Goal: Information Seeking & Learning: Check status

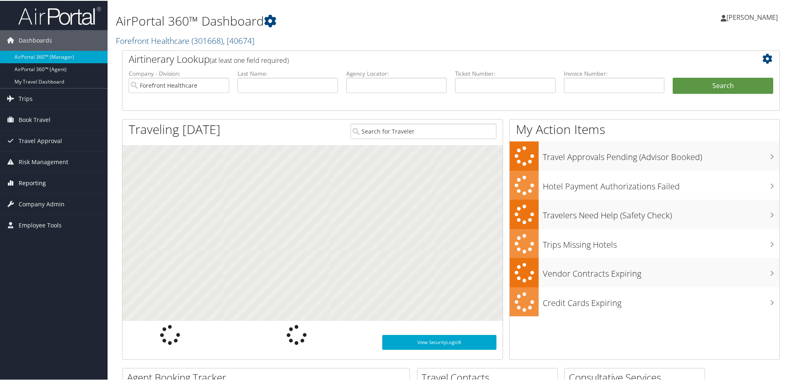
click at [23, 183] on span "Reporting" at bounding box center [32, 182] width 27 height 21
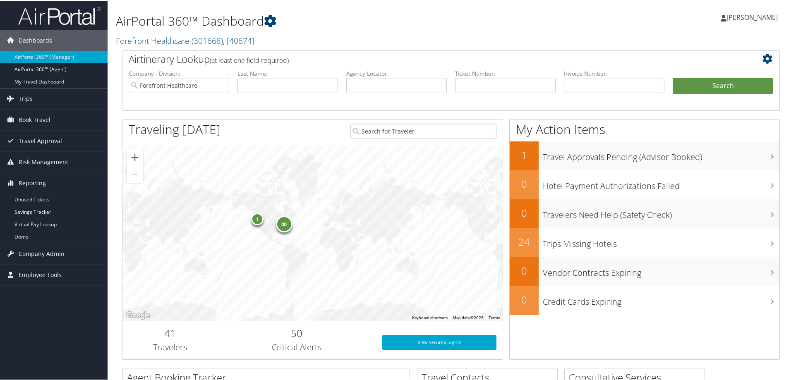
click at [261, 97] on li "Last Name:" at bounding box center [287, 88] width 109 height 38
click at [222, 84] on input "Forefront Healthcare" at bounding box center [179, 84] width 101 height 15
click at [177, 83] on input "search" at bounding box center [179, 84] width 101 height 15
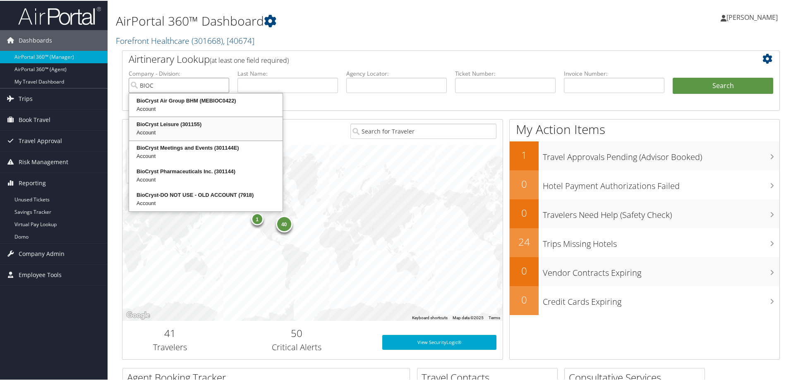
click at [181, 133] on div "Account" at bounding box center [205, 132] width 151 height 8
click at [182, 177] on div "Account" at bounding box center [205, 179] width 151 height 8
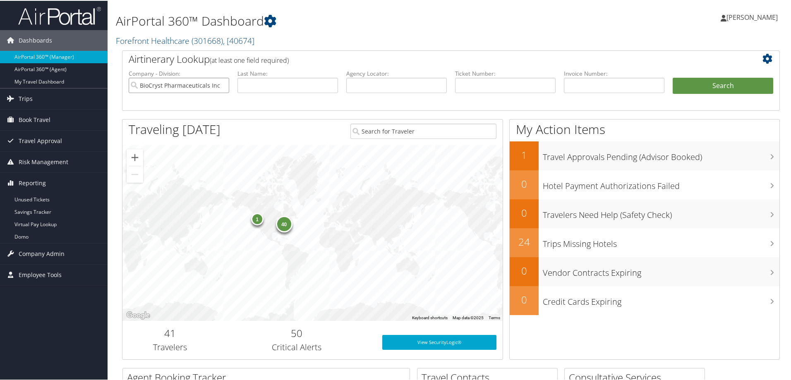
type input "BioCryst Pharmaceuticals Inc."
click at [264, 88] on input "text" at bounding box center [288, 84] width 101 height 15
type input "[PERSON_NAME]"
click at [723, 81] on button "Search" at bounding box center [723, 85] width 101 height 17
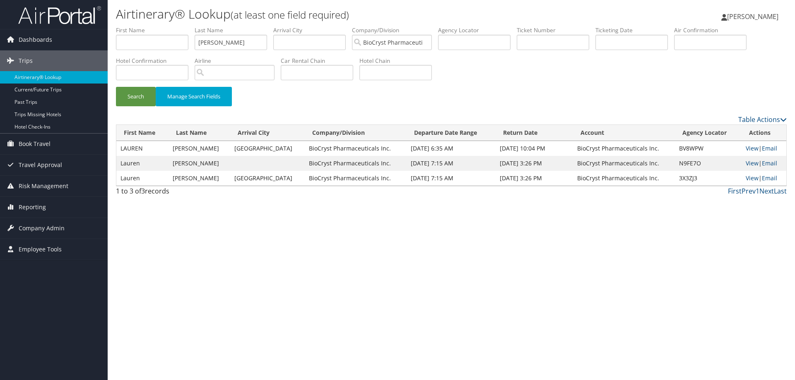
drag, startPoint x: 319, startPoint y: 243, endPoint x: 249, endPoint y: 173, distance: 98.6
click at [319, 242] on div "Airtinerary® Lookup (at least one field required) Bailee Higley Bailee Higley M…" at bounding box center [451, 190] width 687 height 380
click at [675, 151] on td "BV8WPW" at bounding box center [708, 148] width 67 height 15
copy td "BV8WPW"
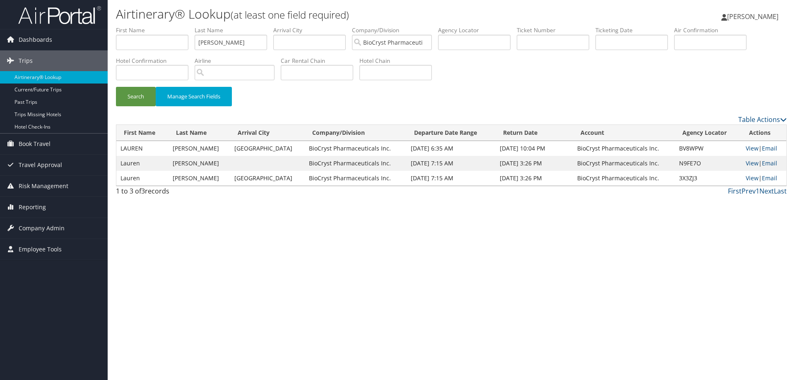
drag, startPoint x: 624, startPoint y: 242, endPoint x: 604, endPoint y: 227, distance: 25.2
click at [624, 242] on div "Airtinerary® Lookup (at least one field required) Bailee Higley Bailee Higley M…" at bounding box center [451, 190] width 687 height 380
drag, startPoint x: 462, startPoint y: 147, endPoint x: 380, endPoint y: 140, distance: 82.2
click at [380, 140] on table "First Name Last Name Arrival City Company/Division Departure Date Range Return …" at bounding box center [451, 156] width 670 height 62
click at [495, 170] on td "May 23, 2024 3:26 PM" at bounding box center [533, 163] width 77 height 15
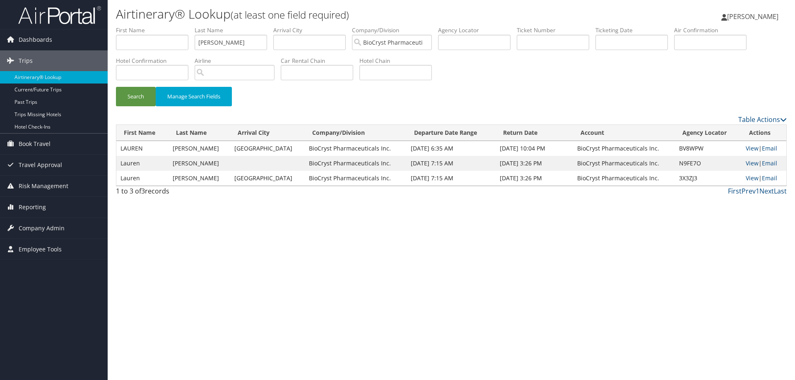
click at [524, 84] on div "Search Manage Search Fields" at bounding box center [451, 70] width 683 height 89
